Goal: Task Accomplishment & Management: Complete application form

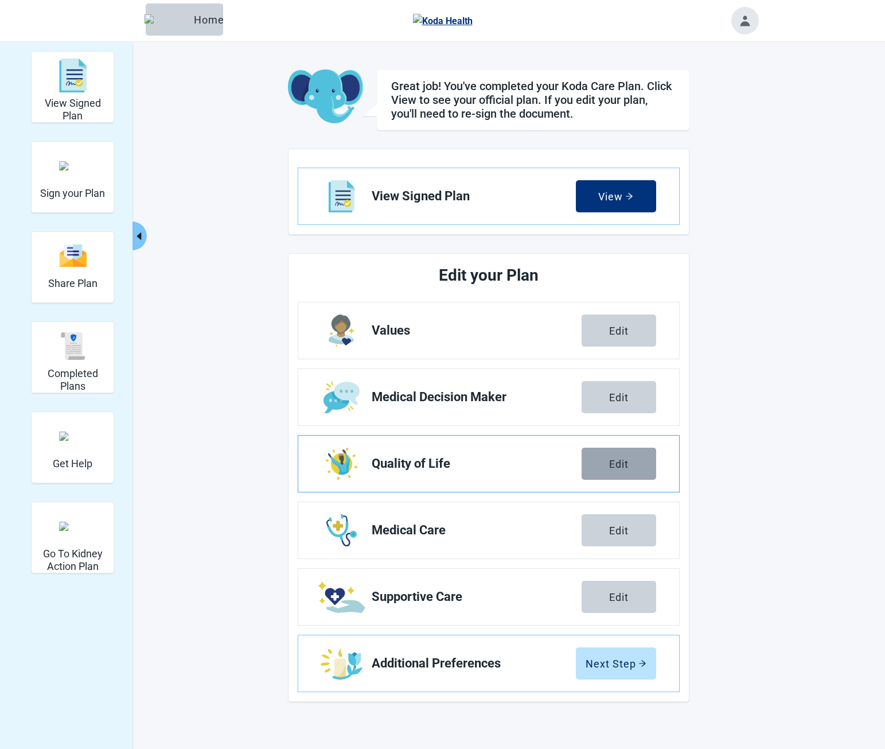
click at [628, 465] on div "Edit" at bounding box center [619, 463] width 20 height 11
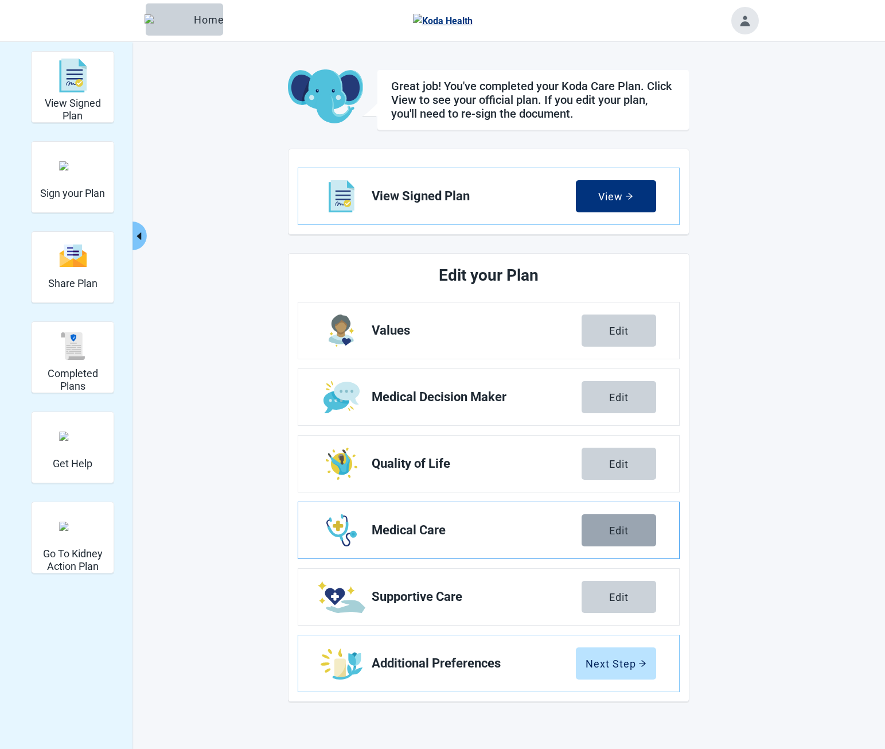
click at [616, 522] on button "Edit" at bounding box center [619, 530] width 75 height 32
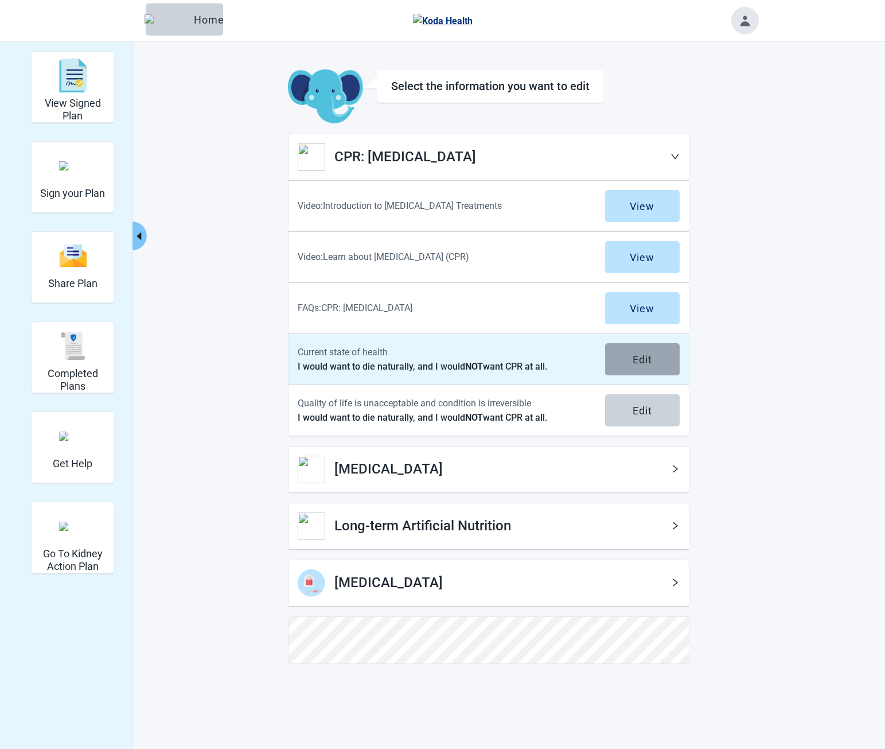
click at [640, 364] on div "Edit" at bounding box center [643, 358] width 20 height 11
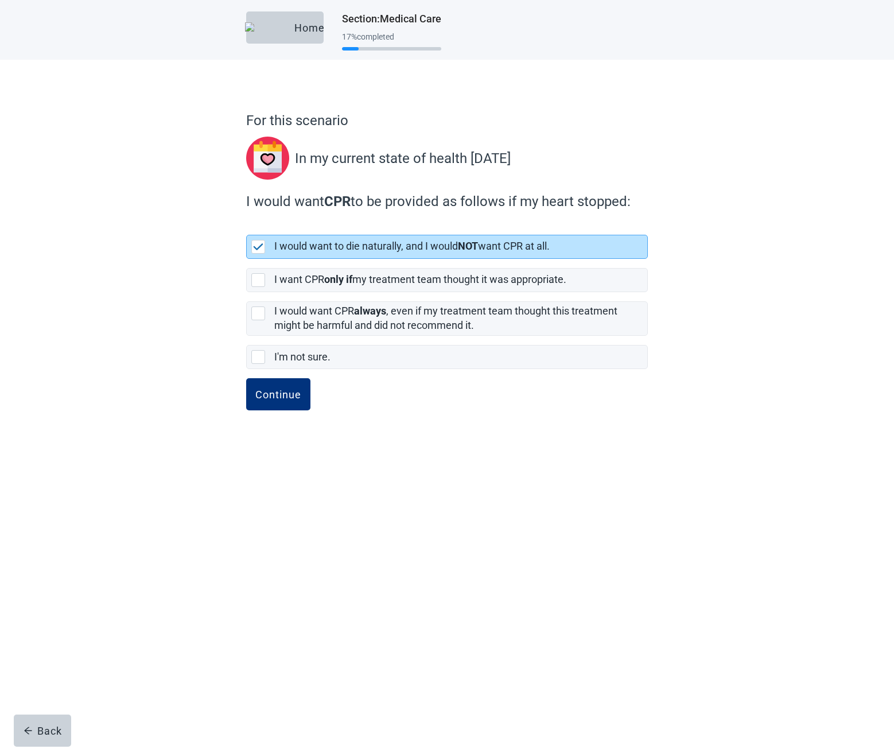
drag, startPoint x: 289, startPoint y: 396, endPoint x: 388, endPoint y: 406, distance: 99.7
click at [289, 396] on div "Continue" at bounding box center [278, 393] width 46 height 11
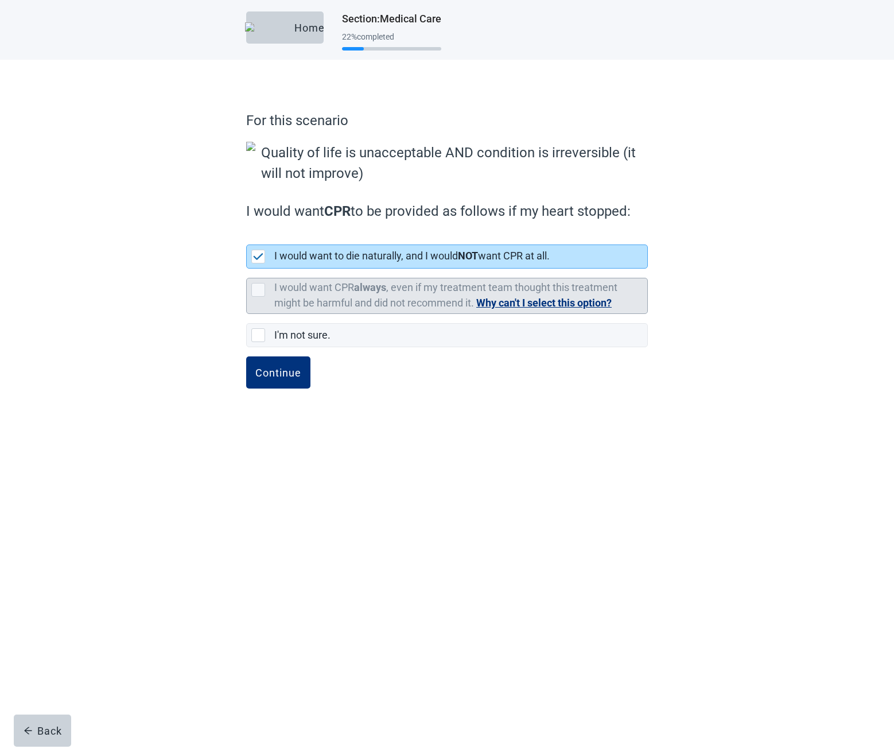
click at [515, 303] on button "Why can't I select this option?" at bounding box center [543, 303] width 135 height 16
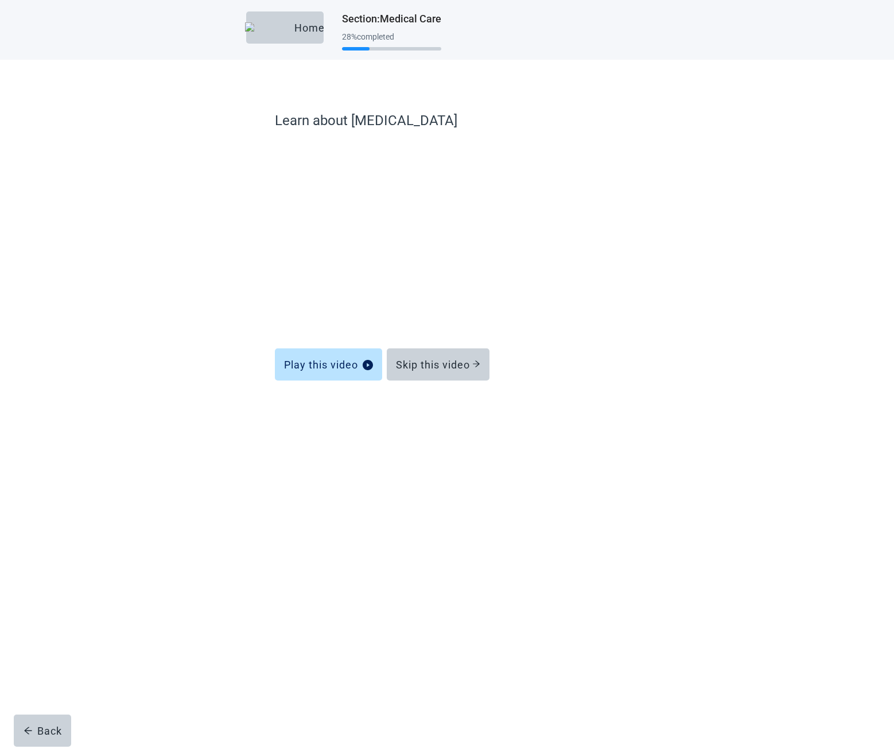
click at [178, 165] on div "Learn about Mechanical Ventilation Play this video Skip this video Back" at bounding box center [447, 251] width 804 height 383
click at [460, 363] on div "Skip this video" at bounding box center [438, 364] width 84 height 11
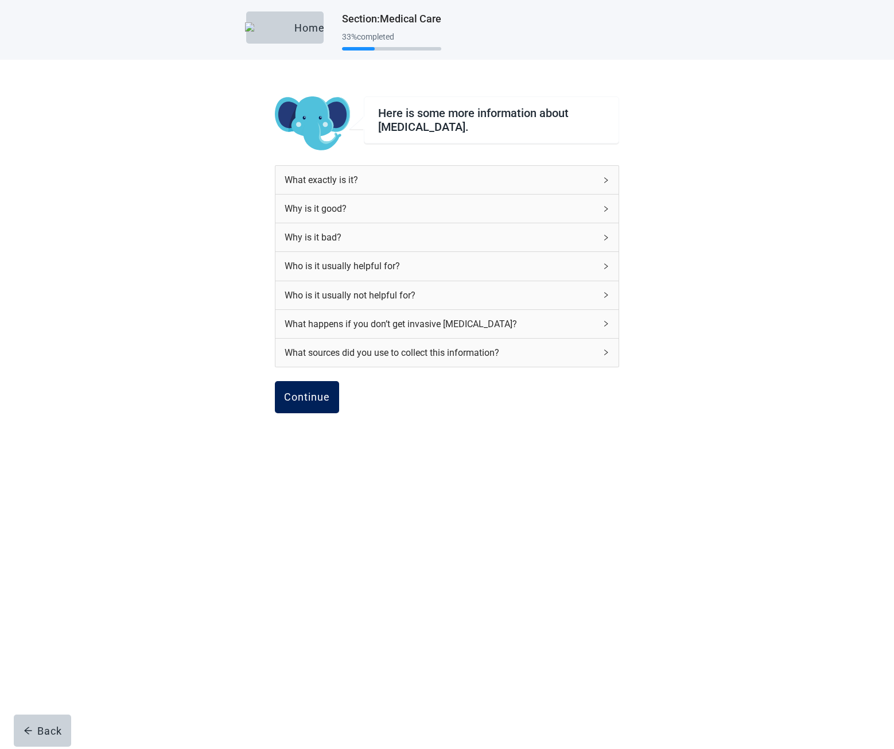
click at [310, 396] on div "Continue" at bounding box center [307, 396] width 46 height 11
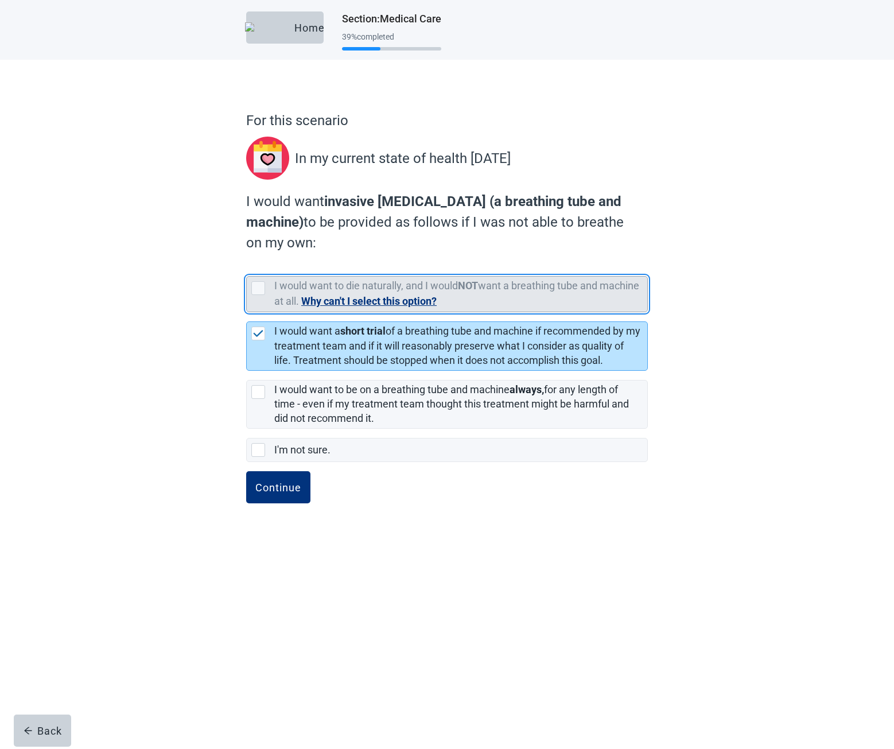
click at [378, 301] on button "Why can't I select this option?" at bounding box center [368, 301] width 135 height 16
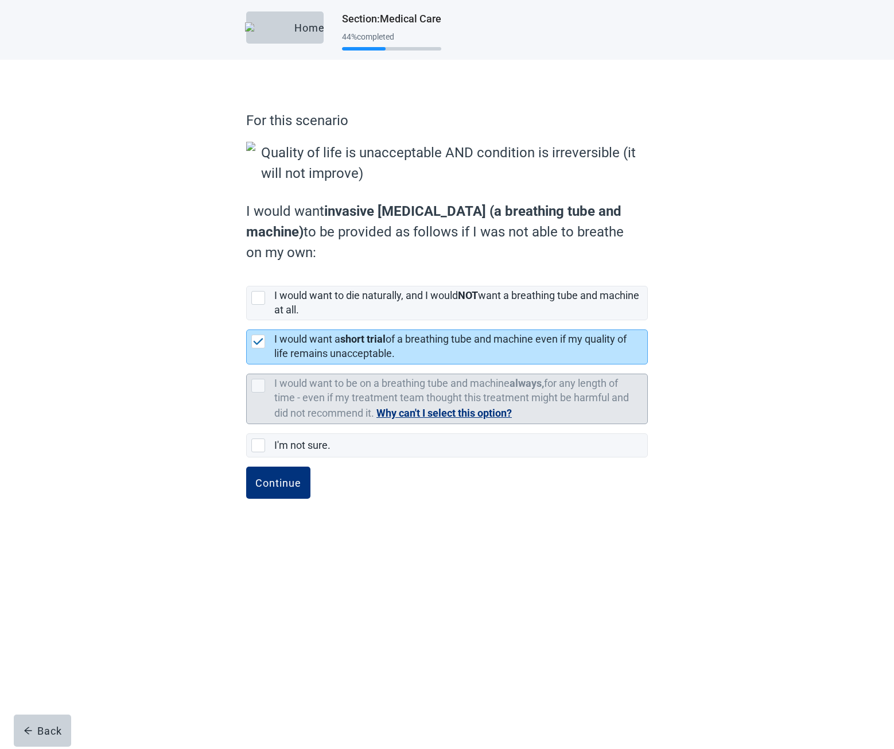
click at [484, 411] on button "Why can't I select this option?" at bounding box center [443, 413] width 135 height 16
click at [458, 414] on button "Why can't I select this option?" at bounding box center [443, 413] width 135 height 16
click at [405, 414] on button "Why can't I select this option?" at bounding box center [443, 413] width 135 height 16
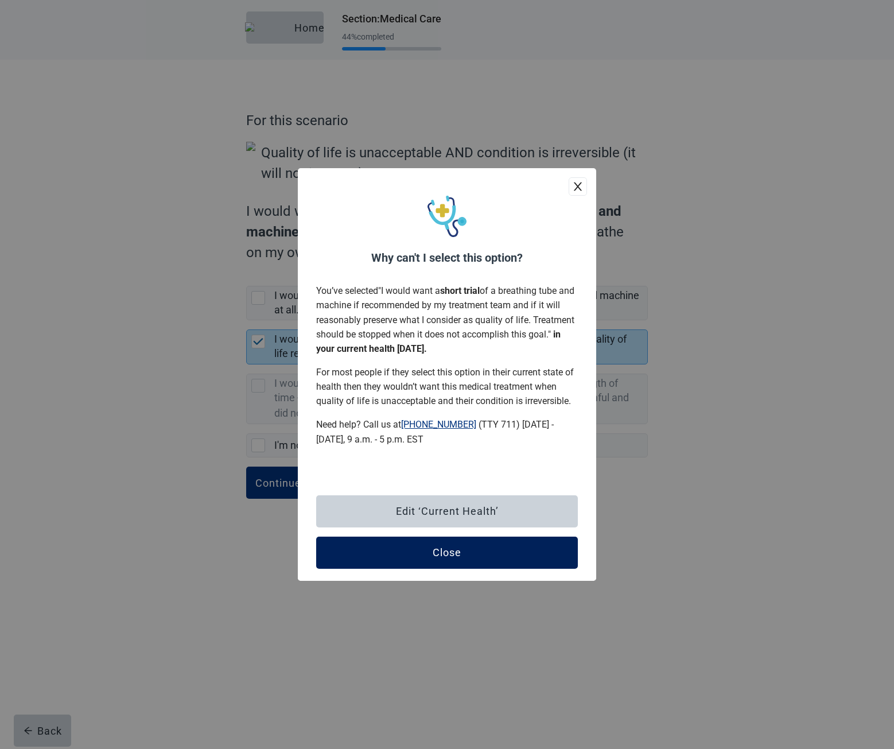
click at [475, 555] on button "Close" at bounding box center [447, 553] width 262 height 32
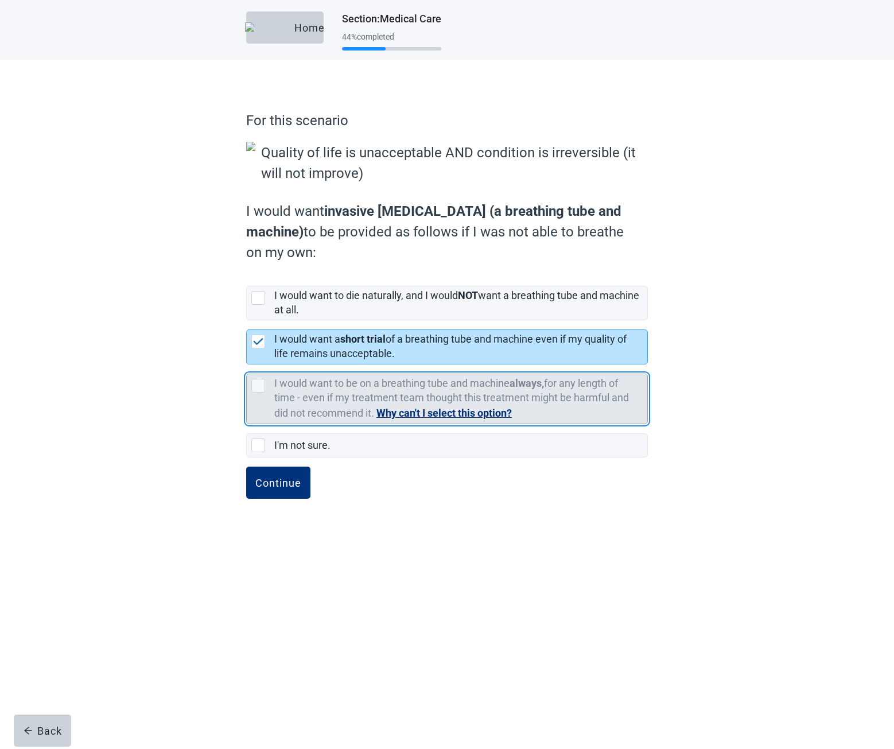
click at [444, 414] on button "Why can't I select this option?" at bounding box center [443, 413] width 135 height 16
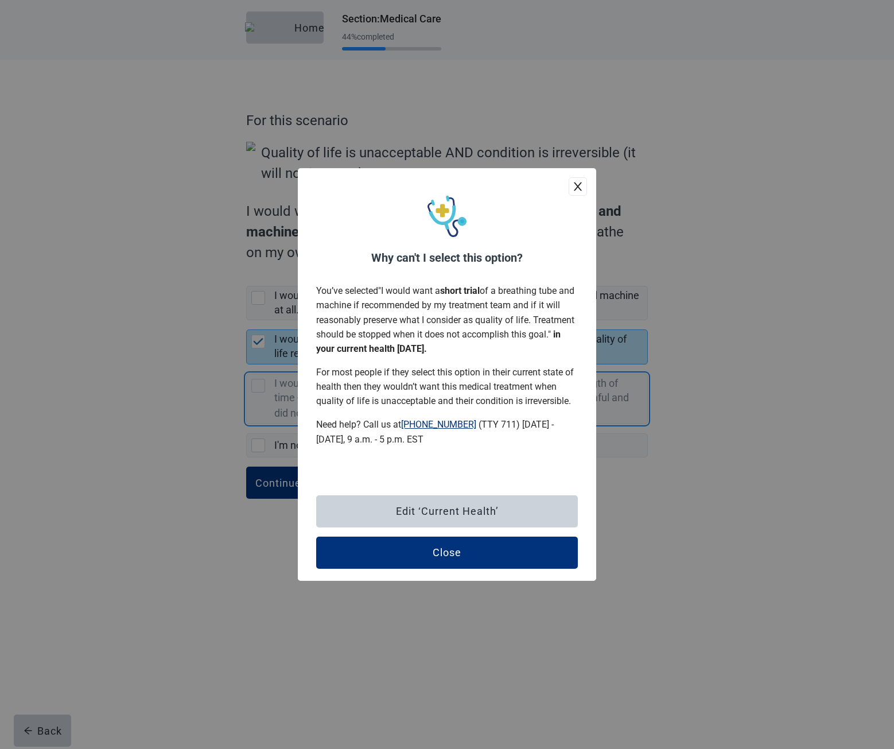
click at [460, 556] on div "Close" at bounding box center [447, 552] width 29 height 11
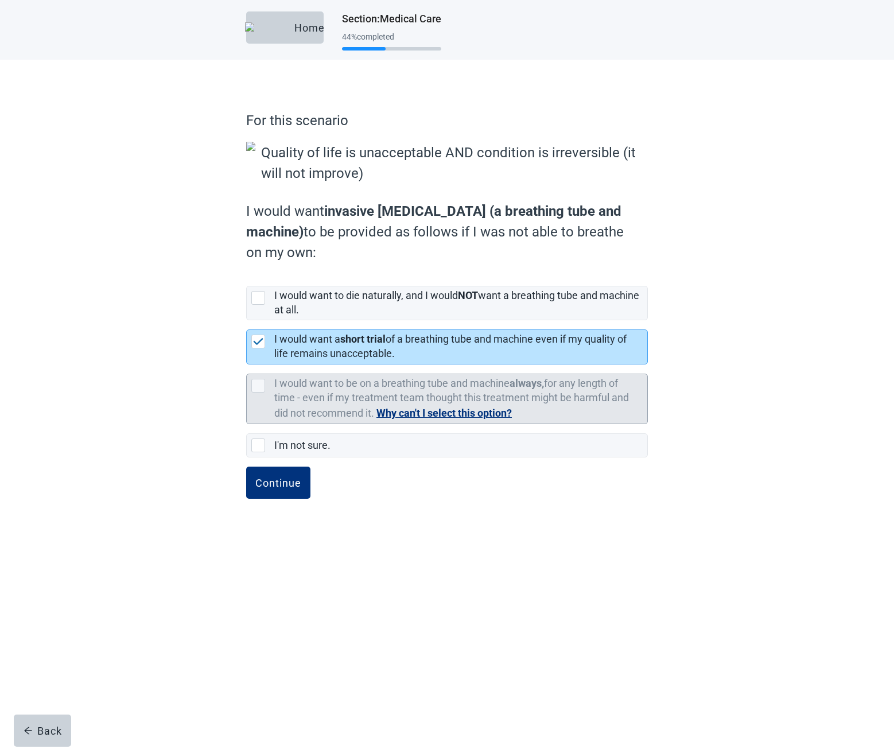
click at [417, 414] on button "Why can't I select this option?" at bounding box center [443, 413] width 135 height 16
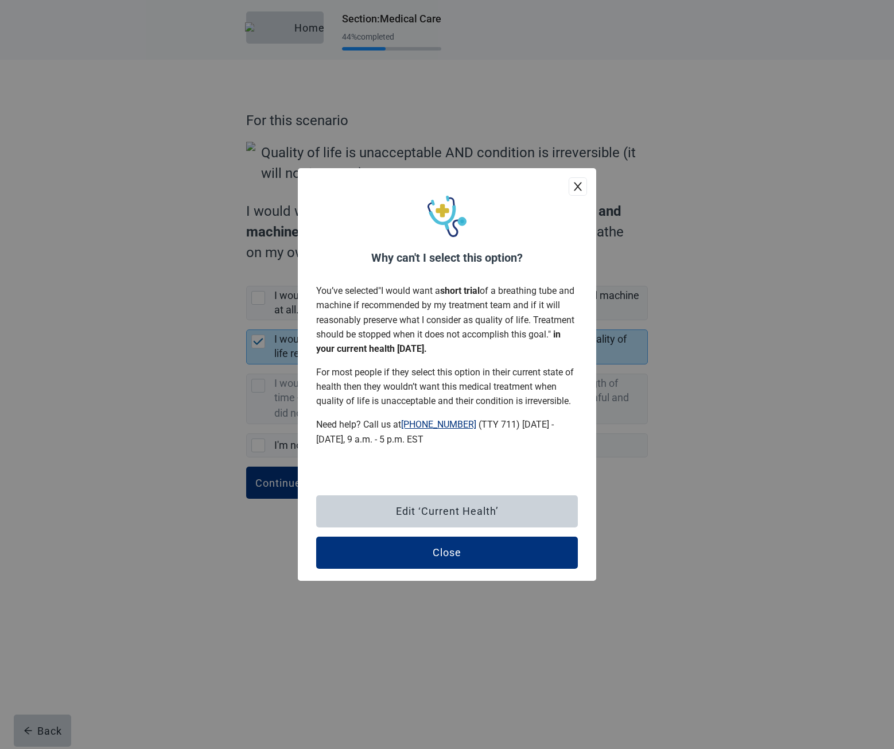
drag, startPoint x: 472, startPoint y: 558, endPoint x: 431, endPoint y: 558, distance: 40.7
click at [472, 558] on button "Close" at bounding box center [447, 553] width 262 height 32
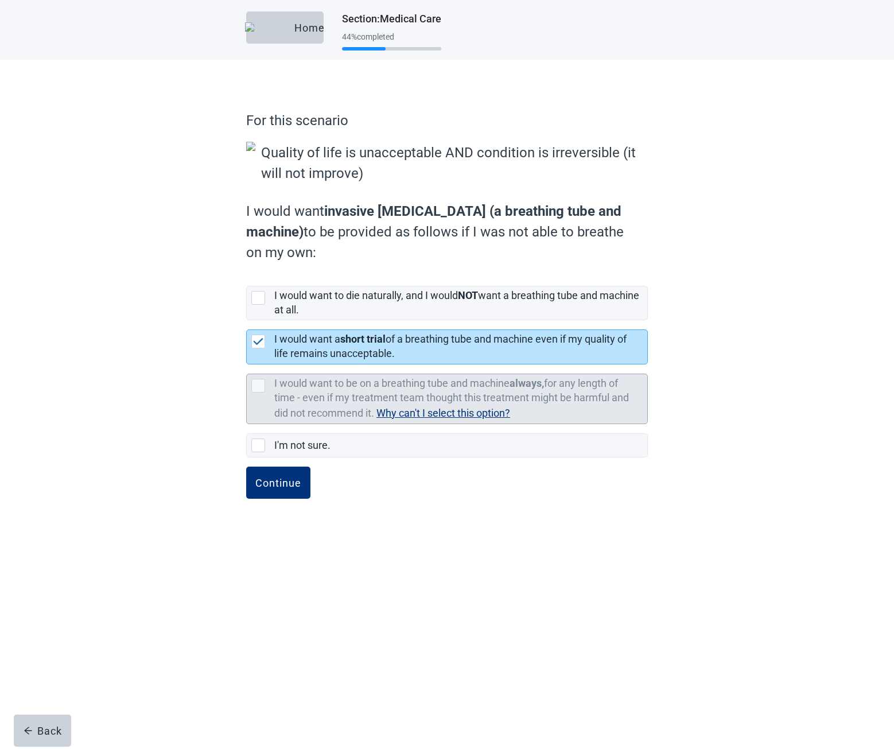
click at [416, 418] on span "Why can't I select this option?" at bounding box center [443, 413] width 134 height 16
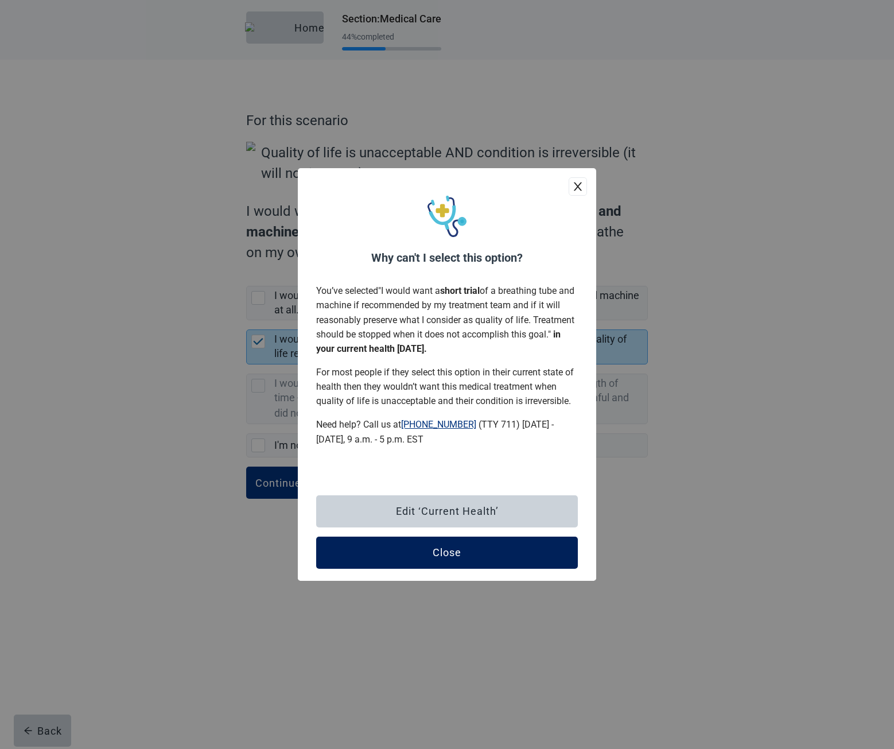
click at [442, 558] on div "Close" at bounding box center [447, 552] width 29 height 11
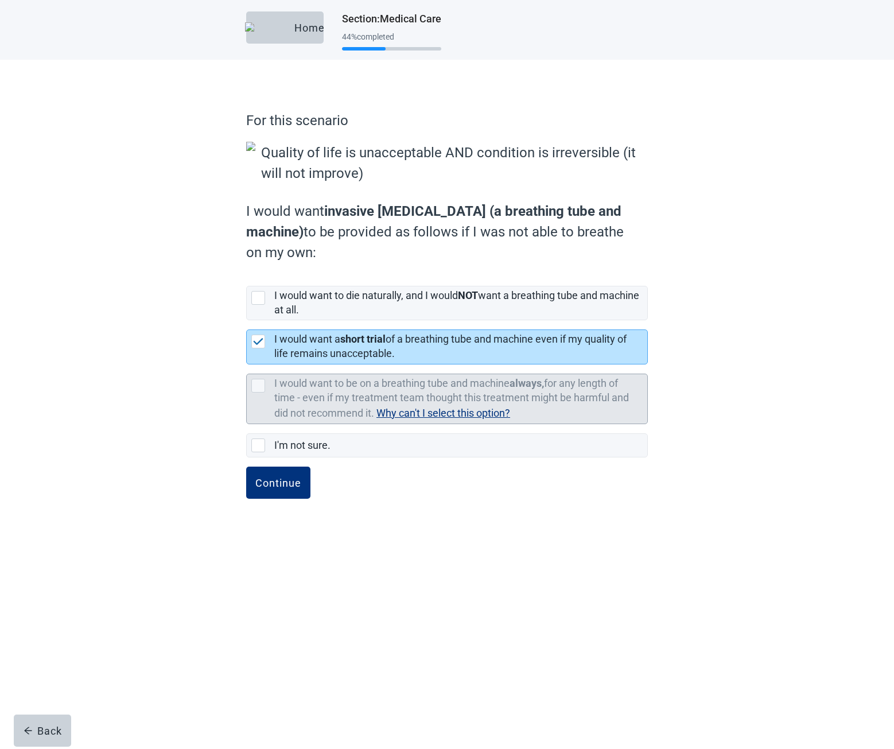
click at [441, 414] on span "Why can't I select this option?" at bounding box center [443, 413] width 134 height 16
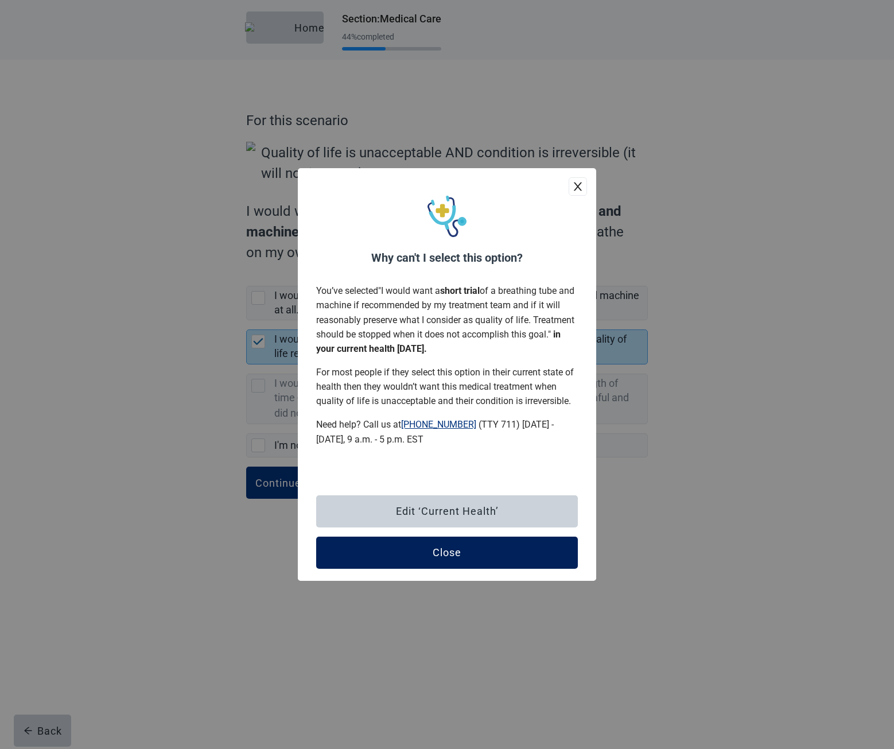
click at [478, 556] on button "Close" at bounding box center [447, 553] width 262 height 32
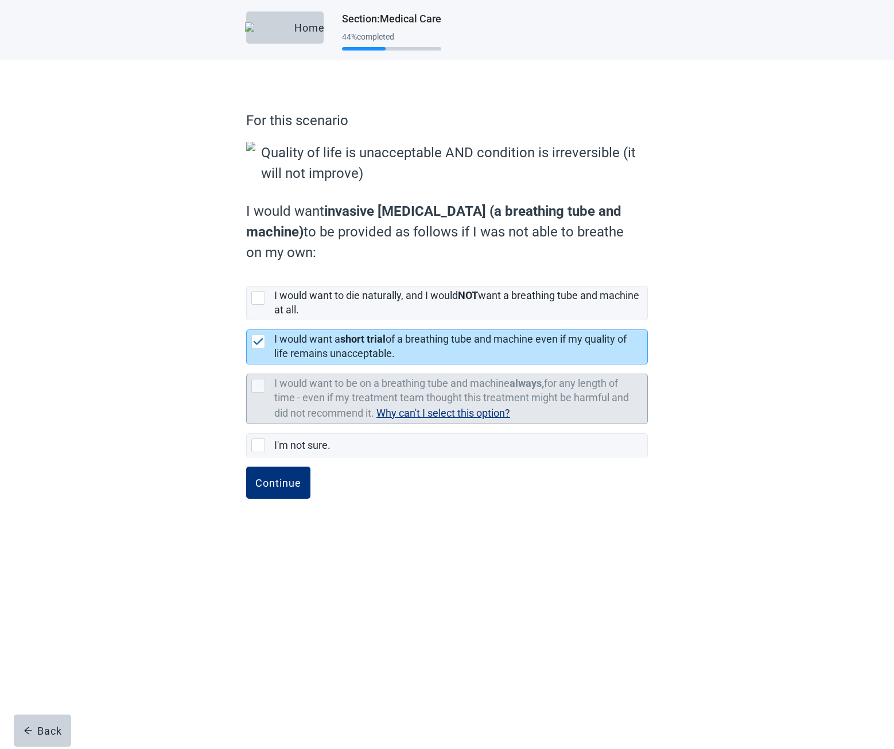
click at [433, 388] on label "I would want to be on a breathing tube and machine always, for any length of ti…" at bounding box center [451, 398] width 355 height 42
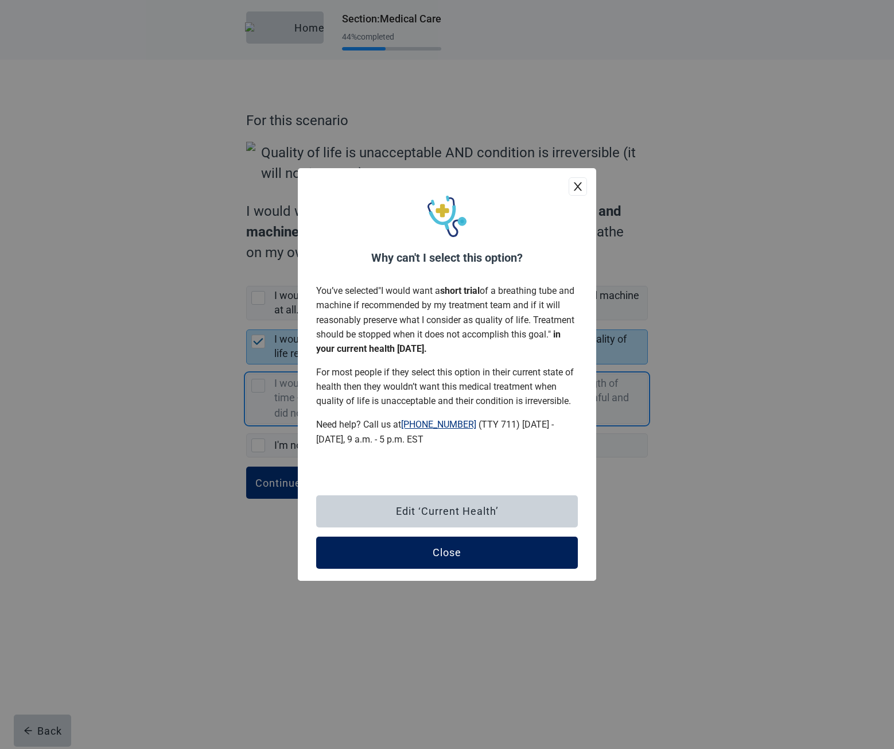
click at [504, 547] on button "Close" at bounding box center [447, 553] width 262 height 32
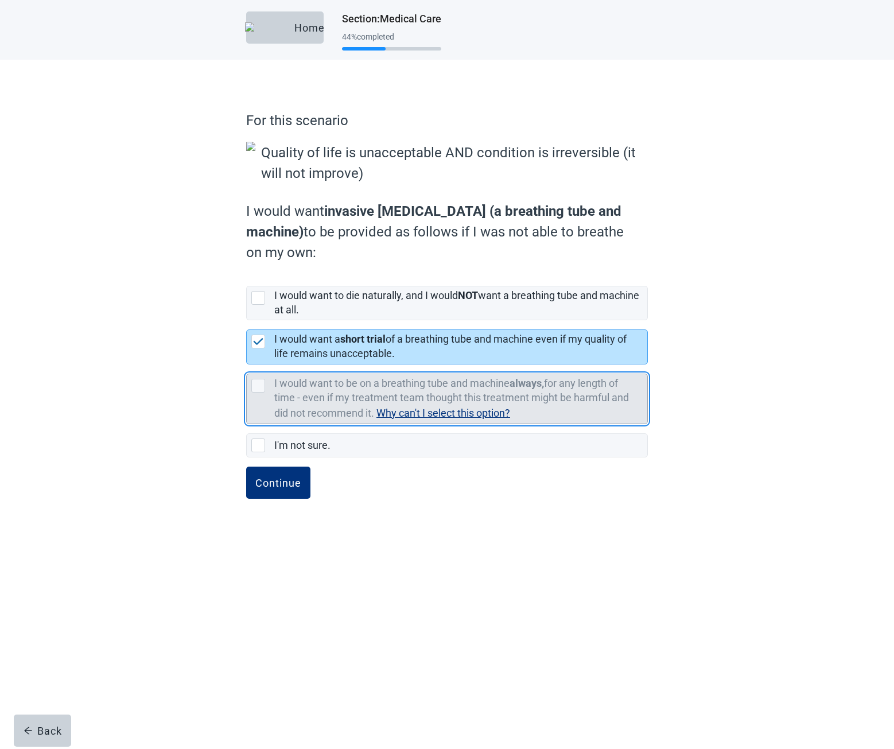
click at [438, 409] on span "Why can't I select this option?" at bounding box center [443, 413] width 134 height 12
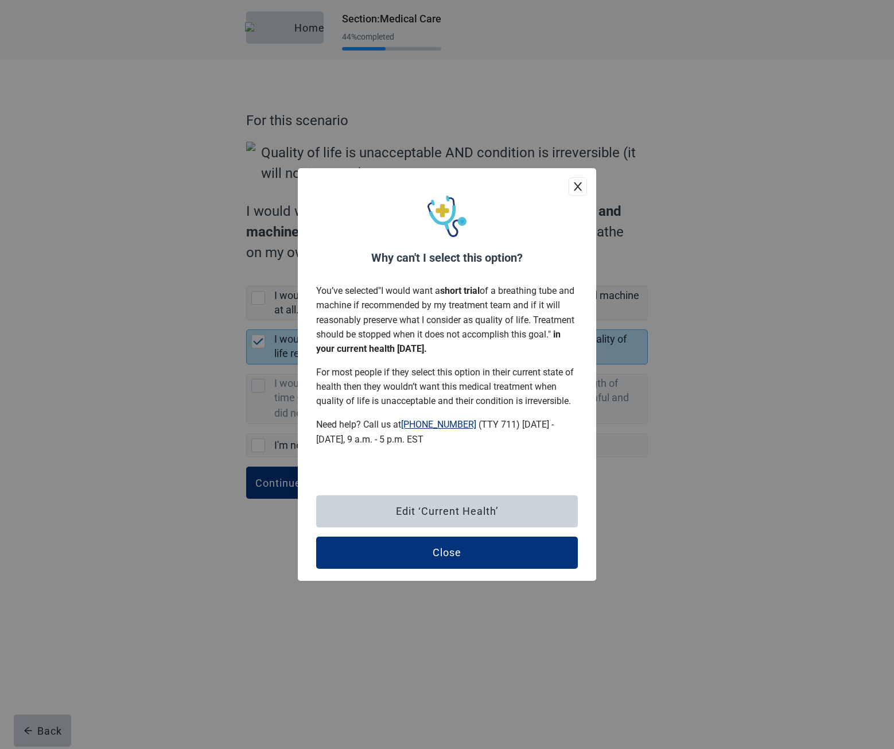
click at [638, 375] on div "Why can't I select this option? You’ve selected " I would want a short trial of…" at bounding box center [447, 374] width 894 height 749
click at [441, 547] on div "Close" at bounding box center [447, 552] width 29 height 11
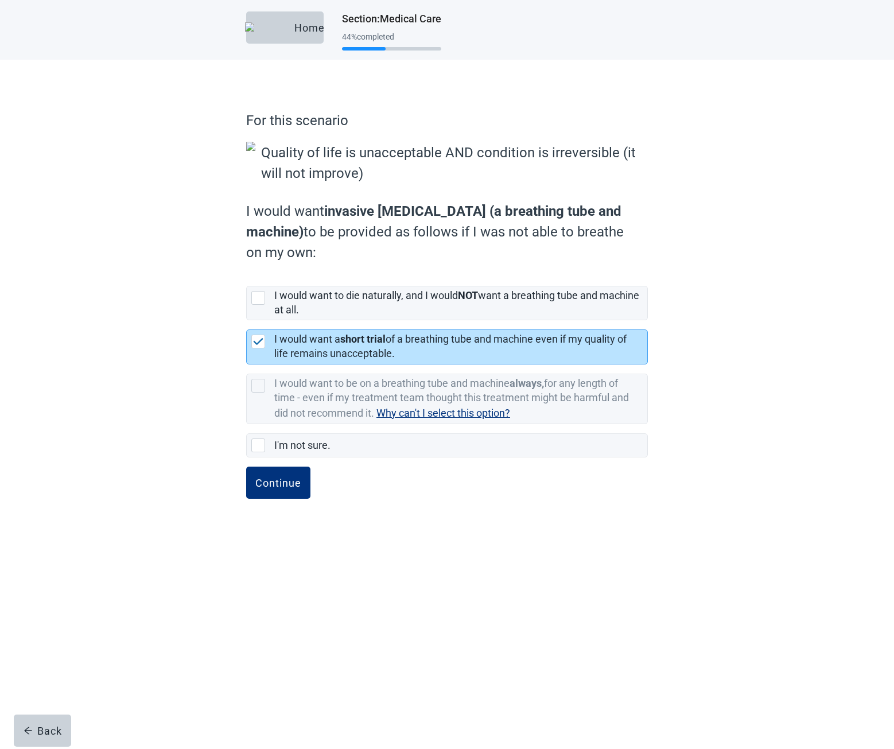
click at [621, 539] on div "Home Section : Medical Care 44 % completed For this scenario Quality of life is…" at bounding box center [447, 374] width 894 height 749
click at [314, 14] on button "Home" at bounding box center [284, 27] width 77 height 32
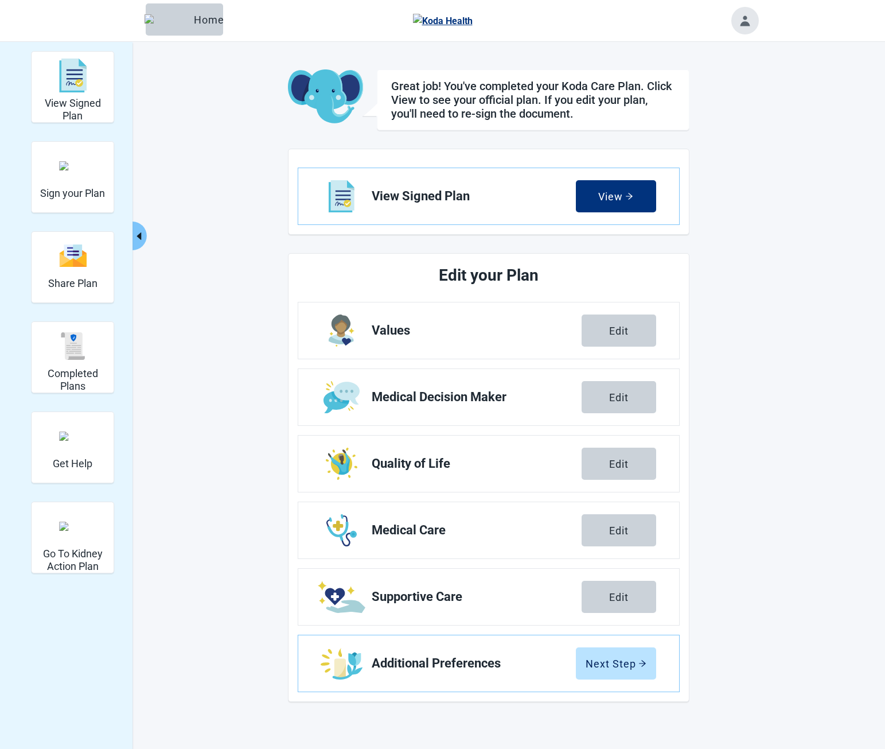
click at [741, 25] on button "Toggle account menu" at bounding box center [746, 21] width 28 height 28
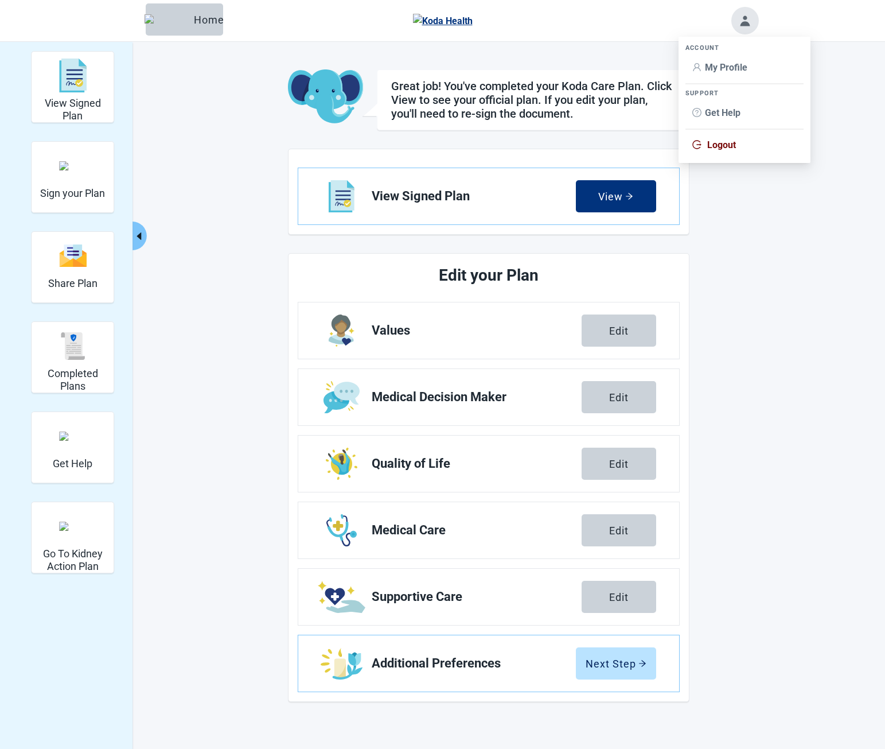
click at [740, 73] on span "My Profile" at bounding box center [745, 67] width 104 height 13
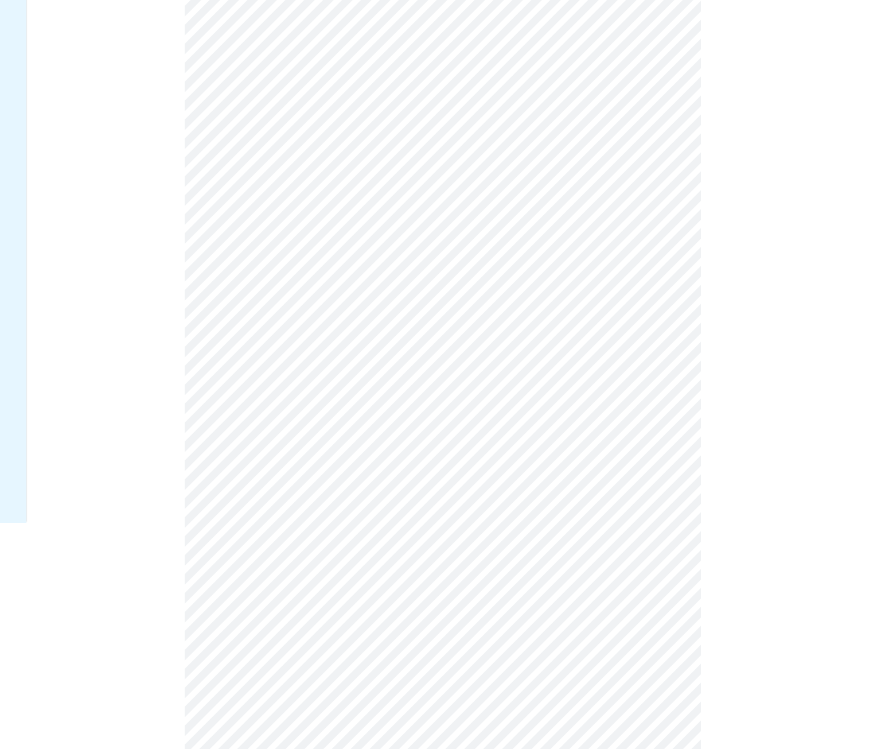
scroll to position [230, 0]
click at [477, 450] on div "Español" at bounding box center [469, 454] width 40 height 13
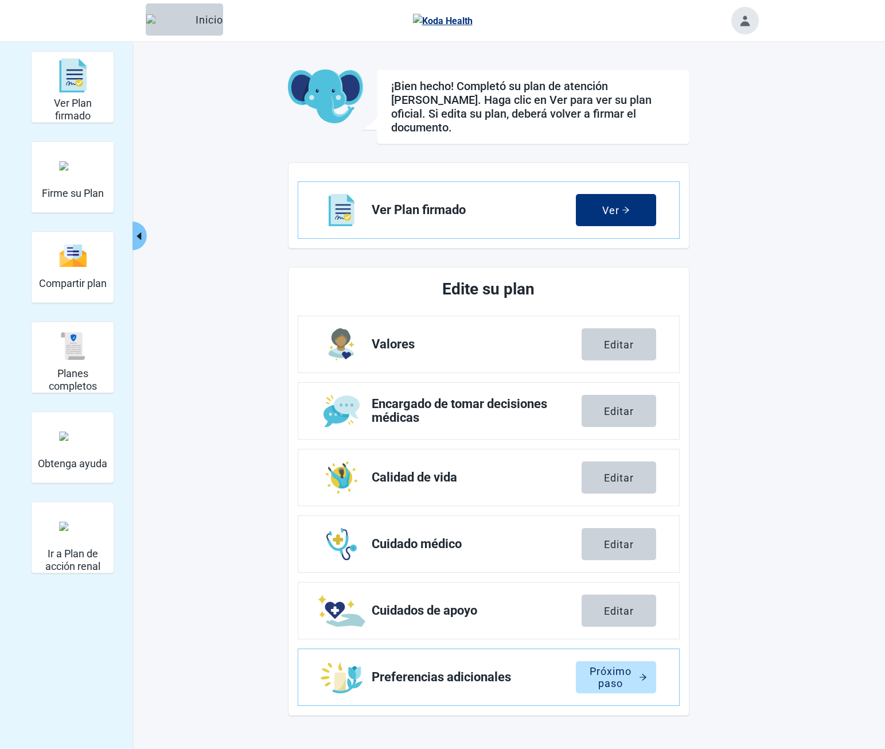
click at [134, 240] on icon "caret-left" at bounding box center [139, 236] width 11 height 11
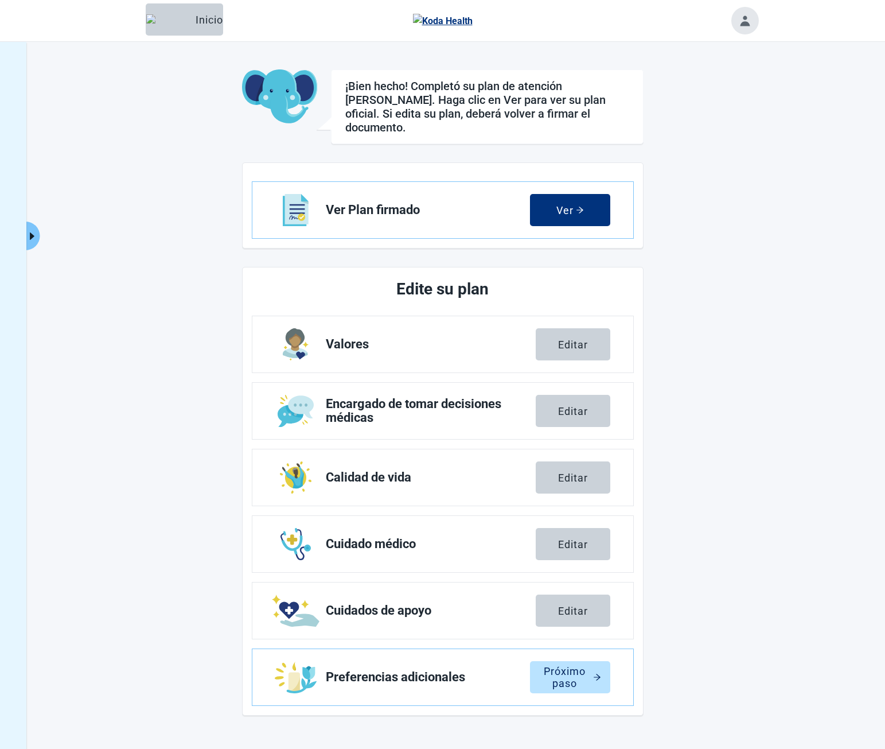
click at [38, 236] on button "Ampliar el menú" at bounding box center [32, 235] width 14 height 29
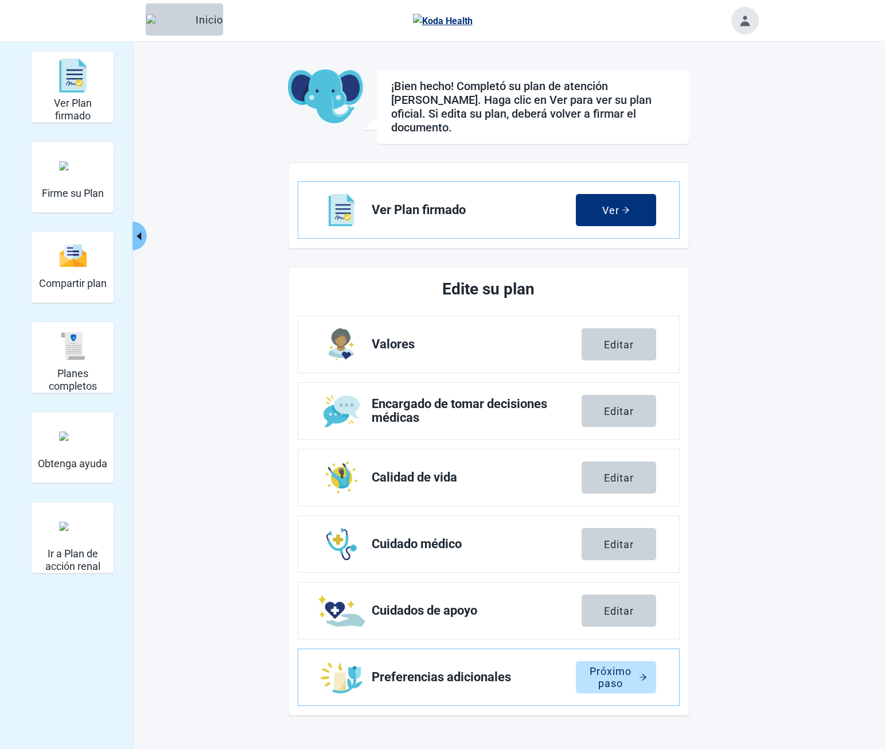
click at [145, 239] on button "Contraer menú" at bounding box center [140, 235] width 14 height 29
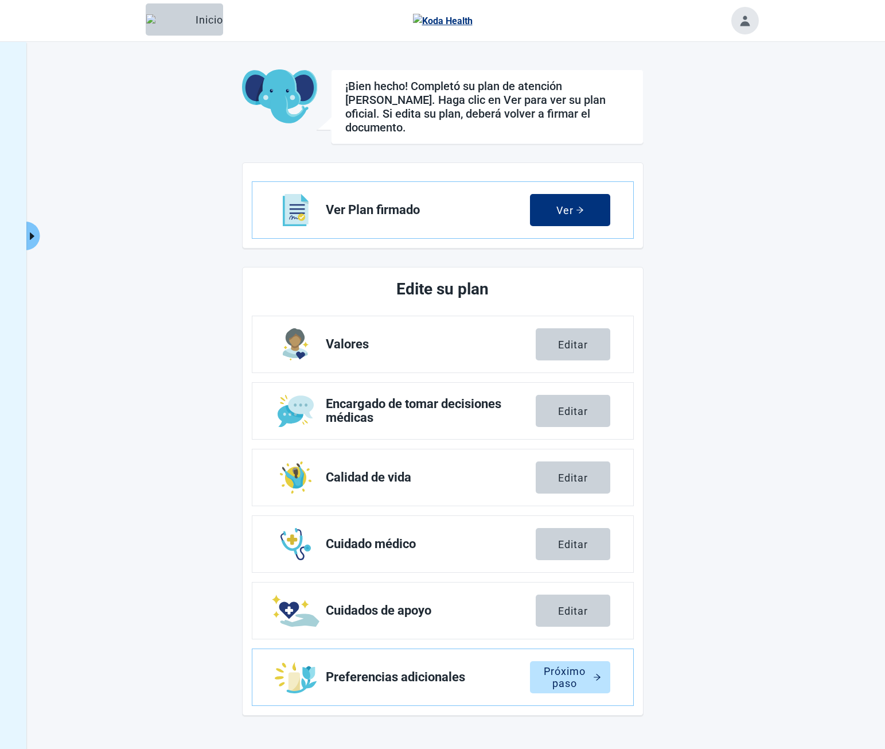
click at [31, 236] on icon "caret-right" at bounding box center [32, 235] width 5 height 7
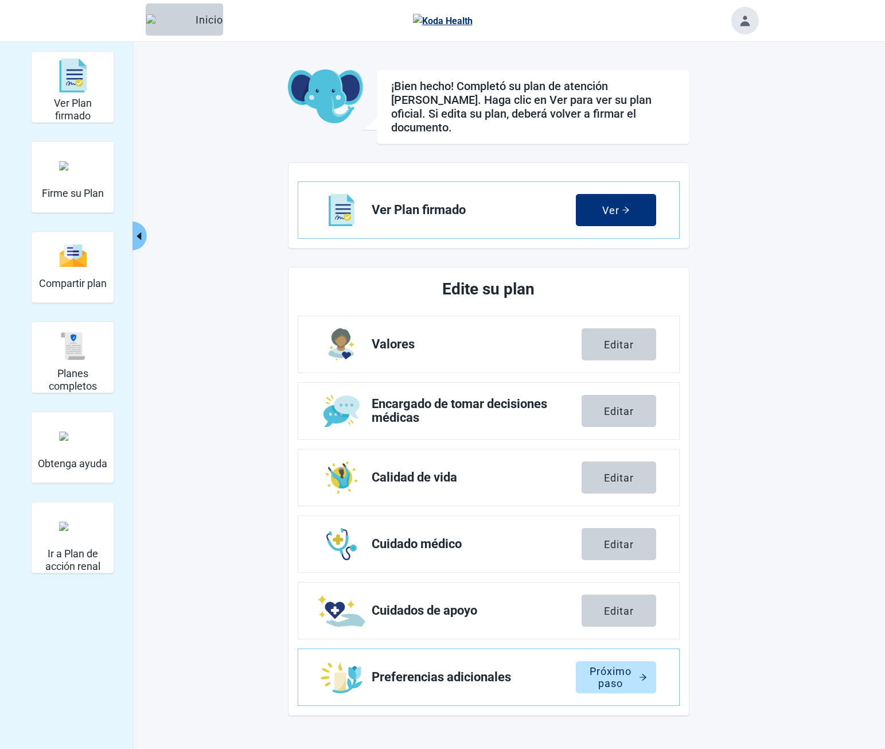
click at [142, 231] on icon "caret-left" at bounding box center [139, 236] width 11 height 11
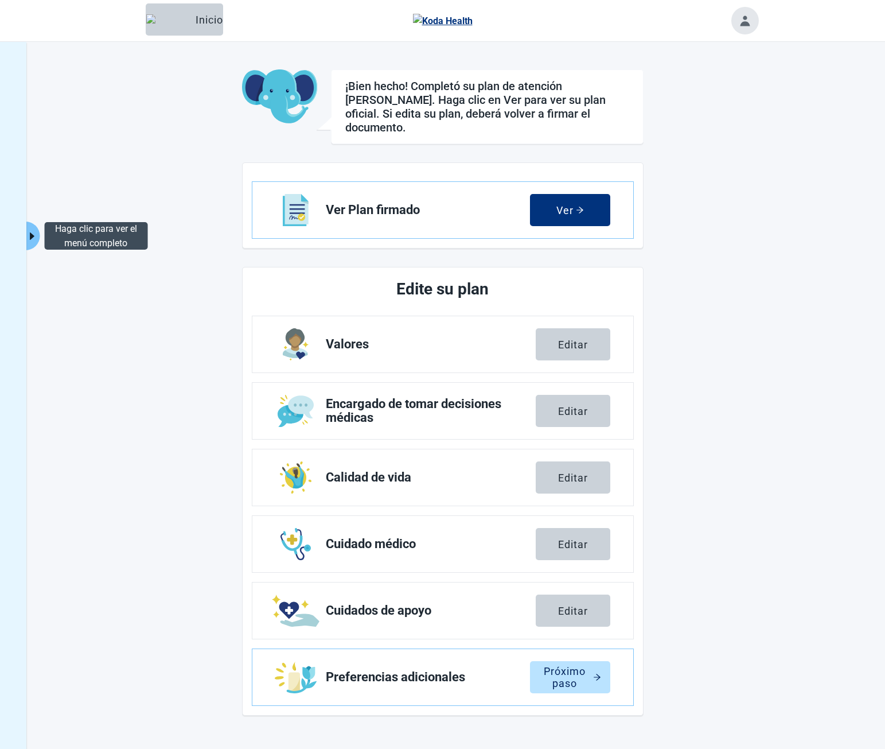
click at [29, 234] on icon "caret-right" at bounding box center [31, 236] width 11 height 11
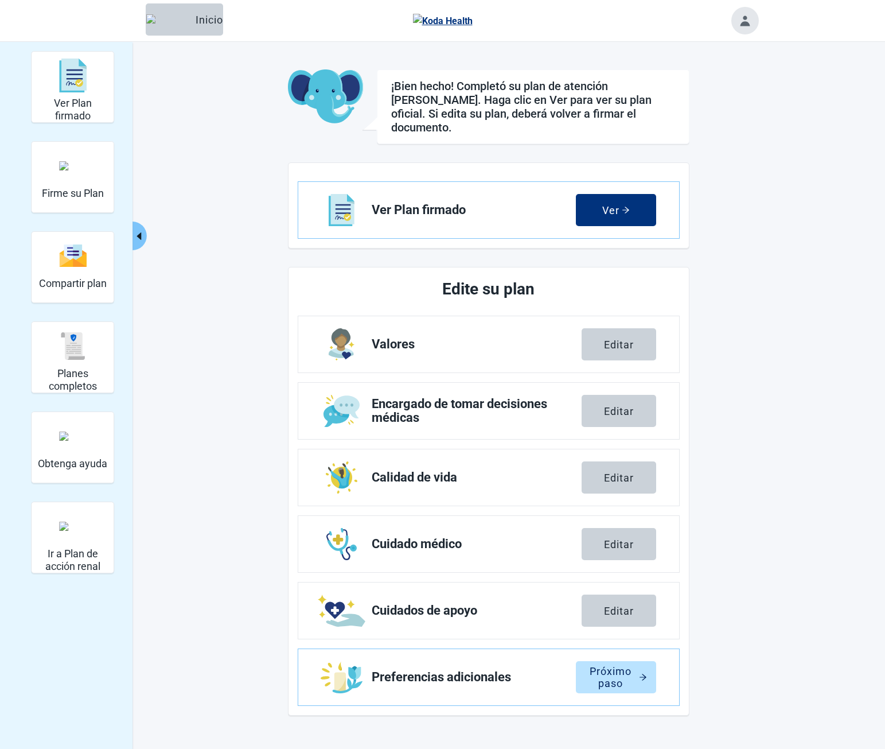
click at [142, 231] on icon "caret-left" at bounding box center [139, 236] width 11 height 11
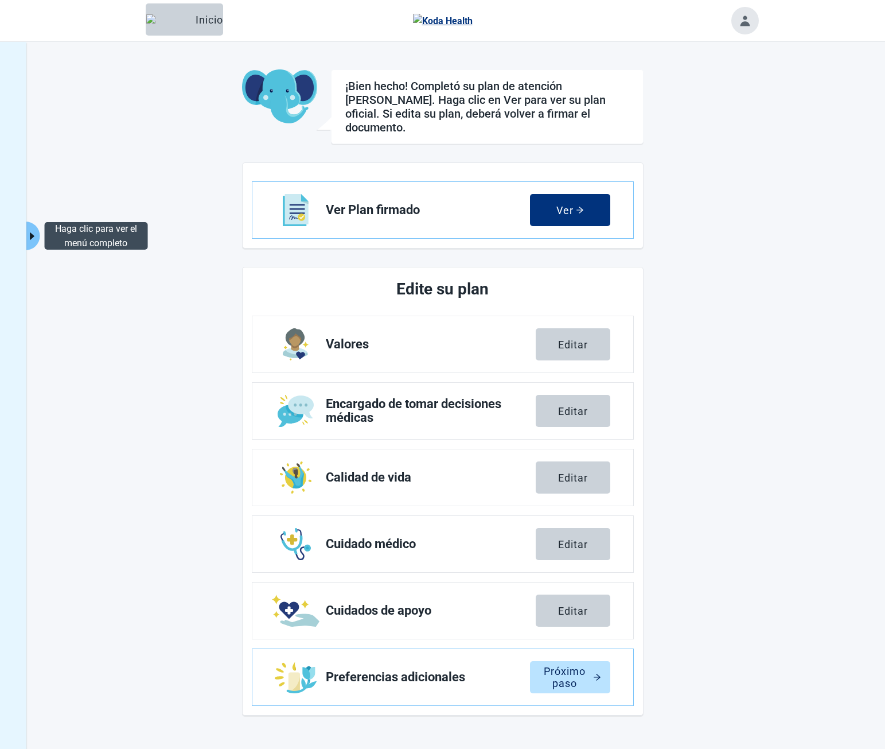
click at [38, 231] on button "Haga clic para ver el menú completo" at bounding box center [32, 235] width 14 height 29
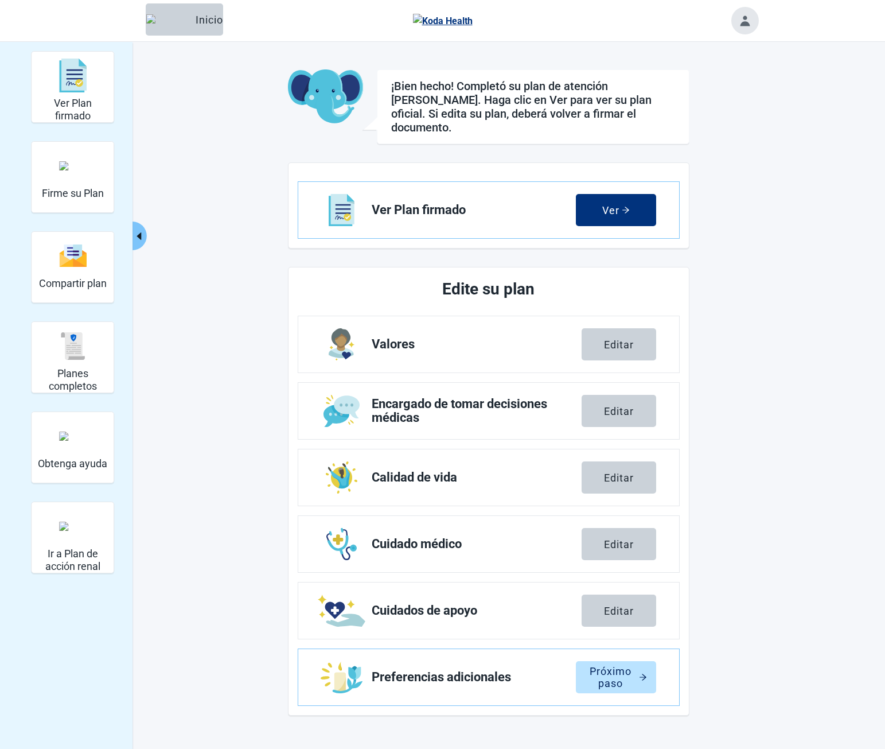
click at [141, 240] on icon "caret-left" at bounding box center [139, 236] width 11 height 11
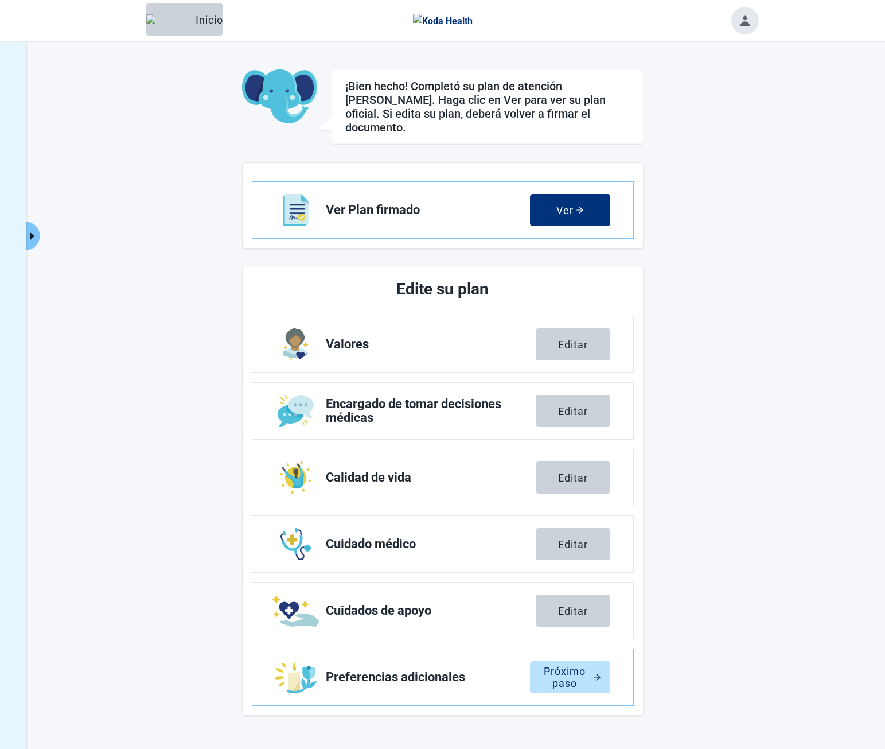
click at [34, 238] on icon "caret-right" at bounding box center [31, 236] width 11 height 11
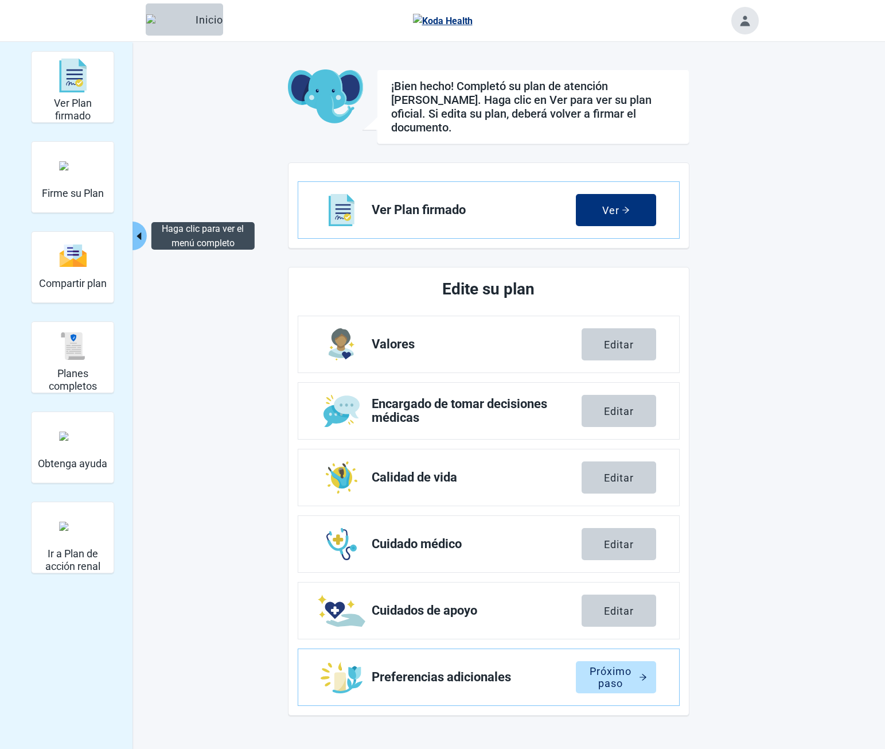
click at [73, 359] on img "Planes completos" at bounding box center [73, 346] width 28 height 28
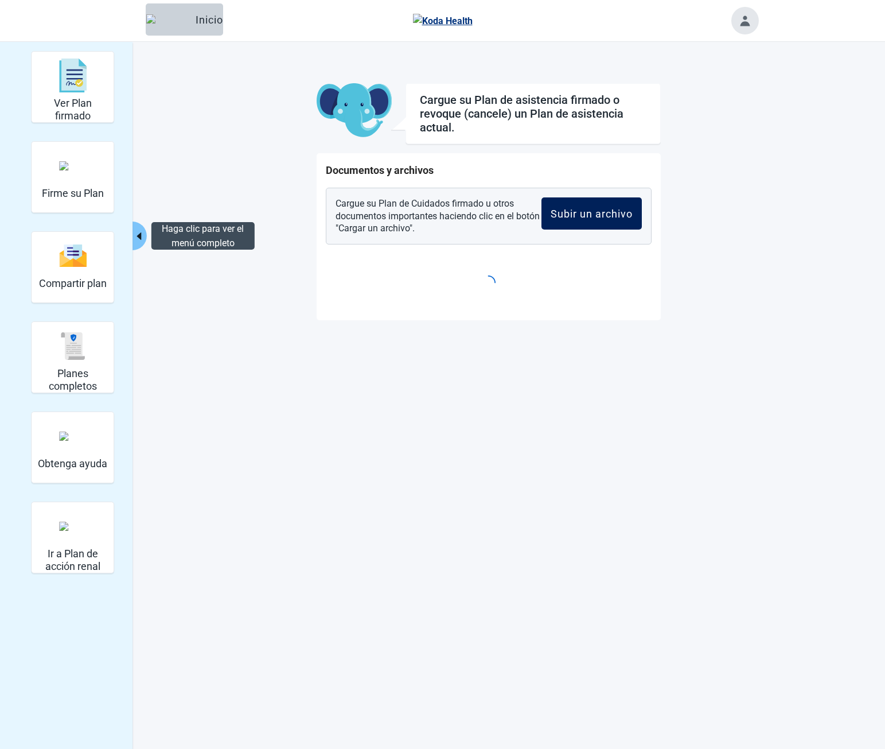
click at [600, 217] on div "Subir un archivo" at bounding box center [592, 213] width 82 height 11
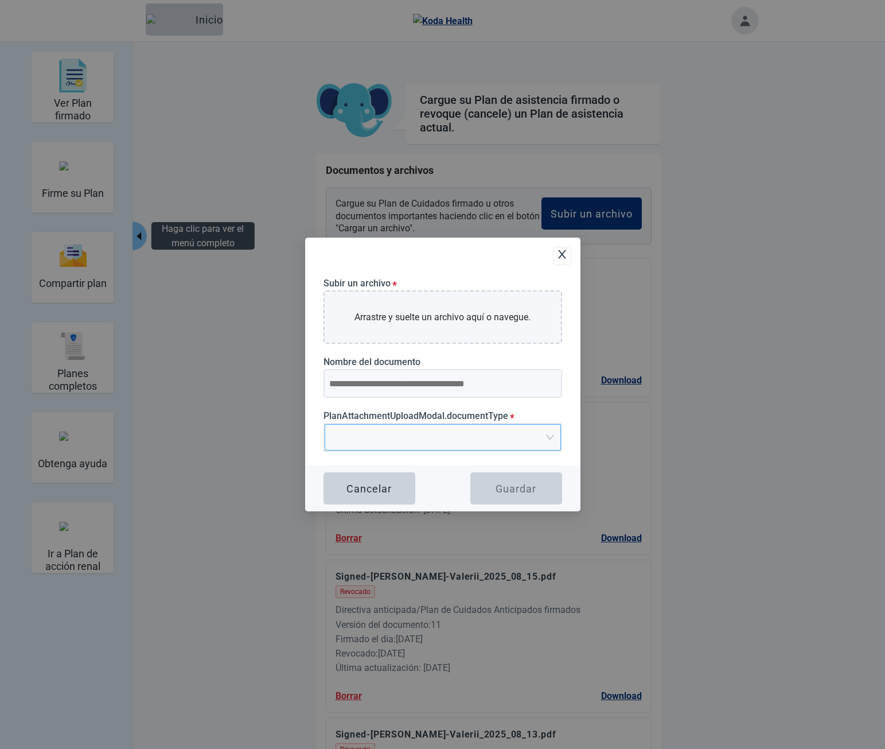
click at [442, 429] on input "PlanAttachmentUploadModal.documentType *" at bounding box center [439, 433] width 215 height 17
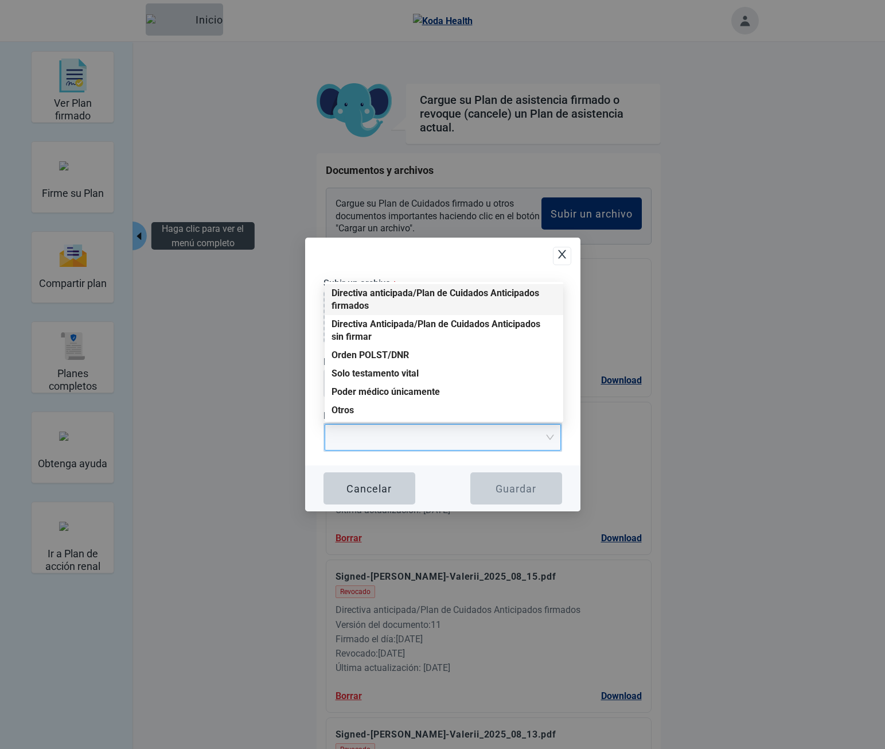
click at [576, 421] on div "Subir un archivo * Arrastre y suelte un archivo aquí o navegue. Nombre del docu…" at bounding box center [442, 375] width 275 height 274
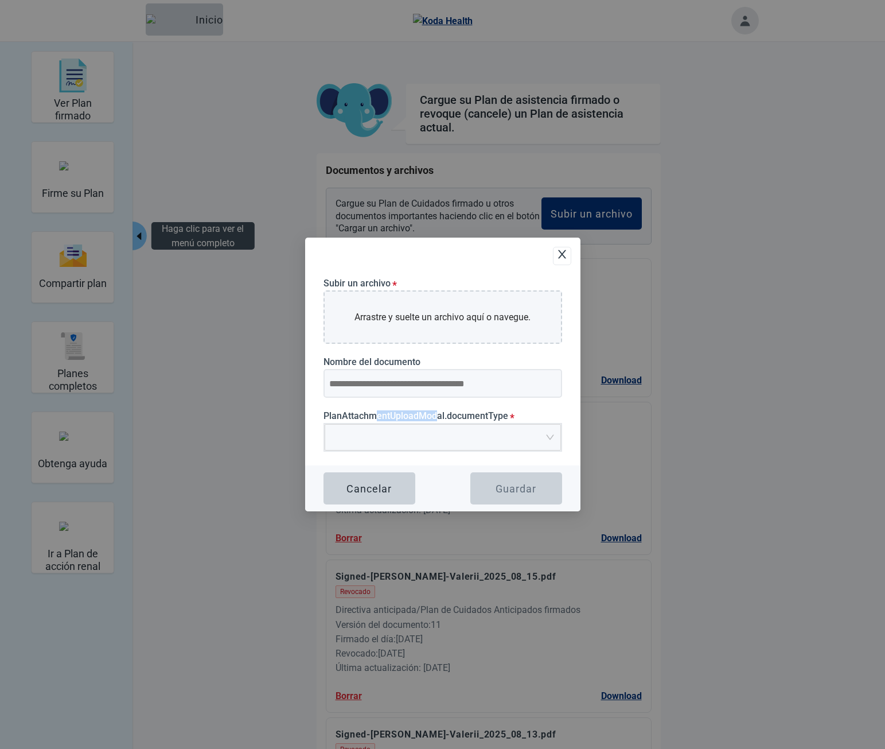
drag, startPoint x: 376, startPoint y: 413, endPoint x: 449, endPoint y: 415, distance: 72.9
click at [449, 415] on label "PlanAttachmentUploadModal.documentType *" at bounding box center [443, 415] width 239 height 11
click at [450, 415] on label "PlanAttachmentUploadModal.documentType *" at bounding box center [443, 415] width 239 height 11
click at [450, 425] on input "PlanAttachmentUploadModal.documentType *" at bounding box center [439, 433] width 215 height 17
drag, startPoint x: 392, startPoint y: 414, endPoint x: 482, endPoint y: 414, distance: 89.5
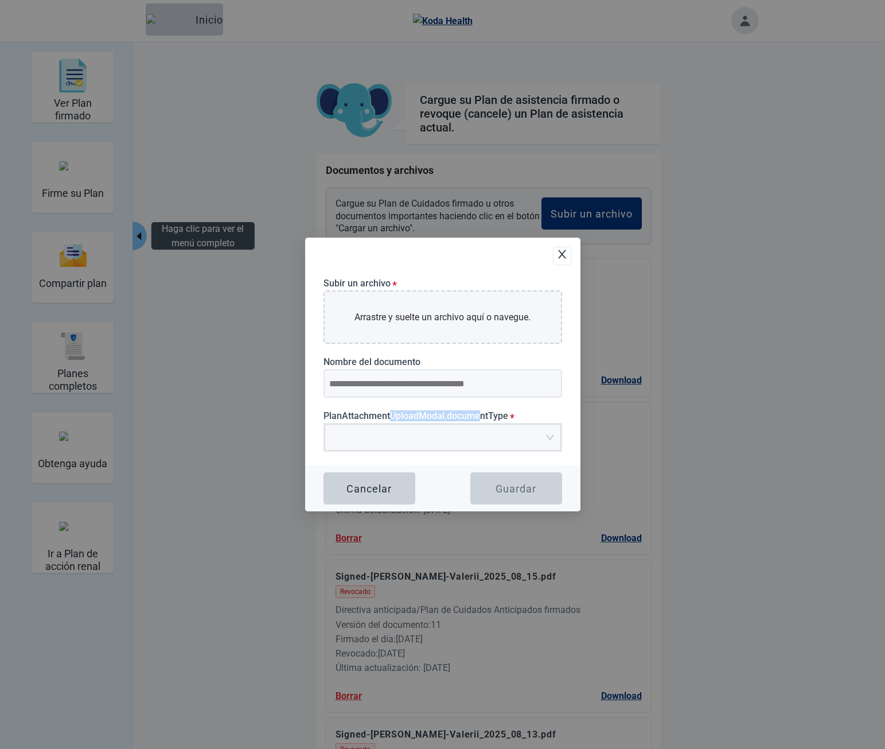
click at [481, 414] on label "PlanAttachmentUploadModal.documentType *" at bounding box center [443, 415] width 239 height 11
click at [484, 414] on label "PlanAttachmentUploadModal.documentType *" at bounding box center [443, 415] width 239 height 11
click at [484, 425] on input "PlanAttachmentUploadModal.documentType *" at bounding box center [439, 433] width 215 height 17
drag, startPoint x: 506, startPoint y: 414, endPoint x: 389, endPoint y: 412, distance: 116.5
click at [394, 412] on label "PlanAttachmentUploadModal.documentType *" at bounding box center [443, 415] width 239 height 11
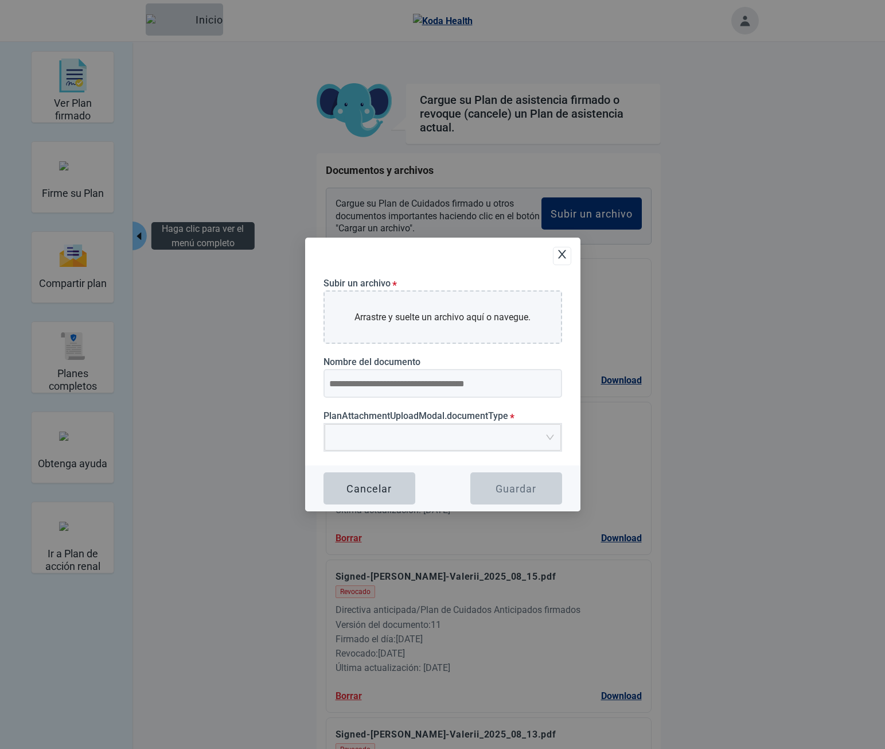
click at [389, 412] on label "PlanAttachmentUploadModal.documentType *" at bounding box center [443, 415] width 239 height 11
click at [389, 425] on input "PlanAttachmentUploadModal.documentType *" at bounding box center [439, 433] width 215 height 17
